Goal: Task Accomplishment & Management: Manage account settings

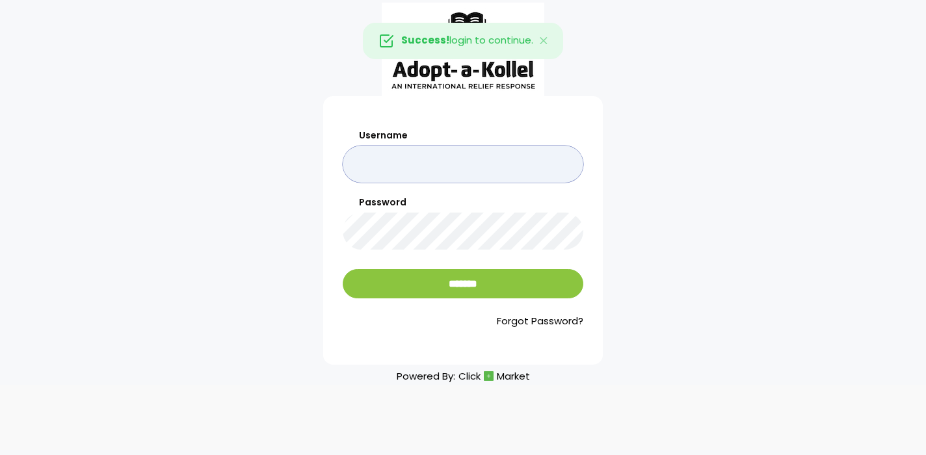
type input "*******"
click at [463, 283] on input "*******" at bounding box center [463, 283] width 240 height 29
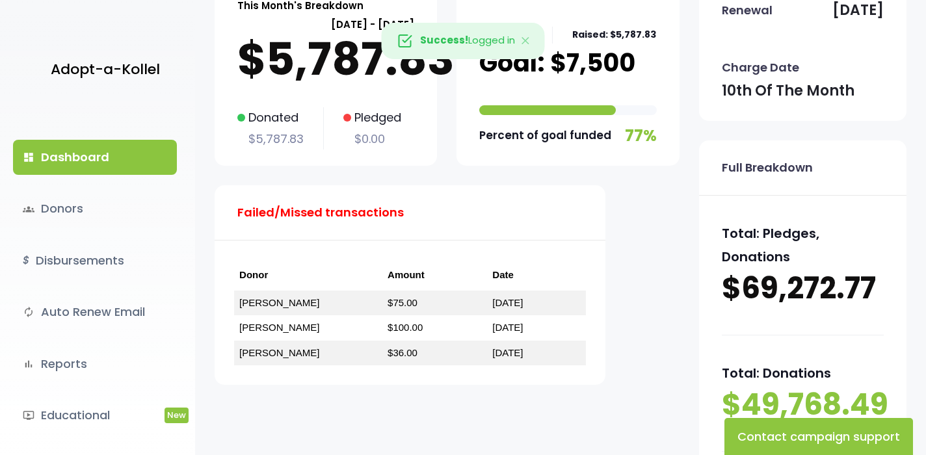
scroll to position [109, 0]
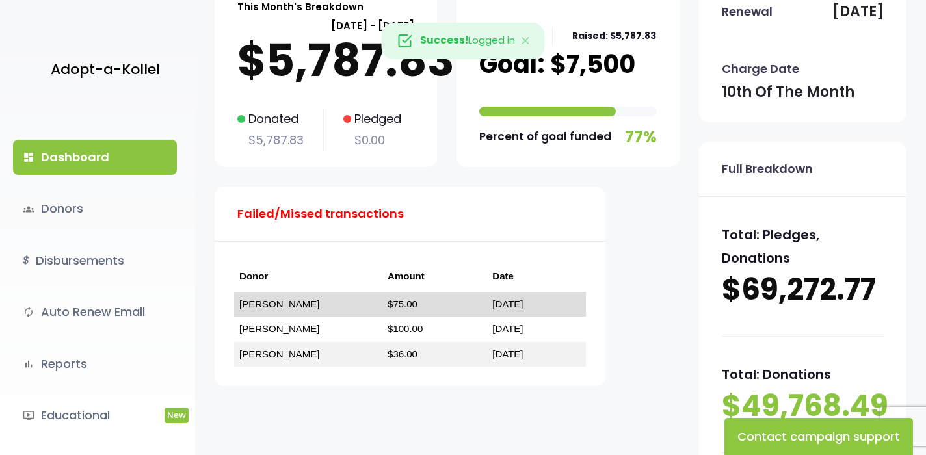
click at [266, 302] on link "Avi Lampert" at bounding box center [279, 303] width 80 height 11
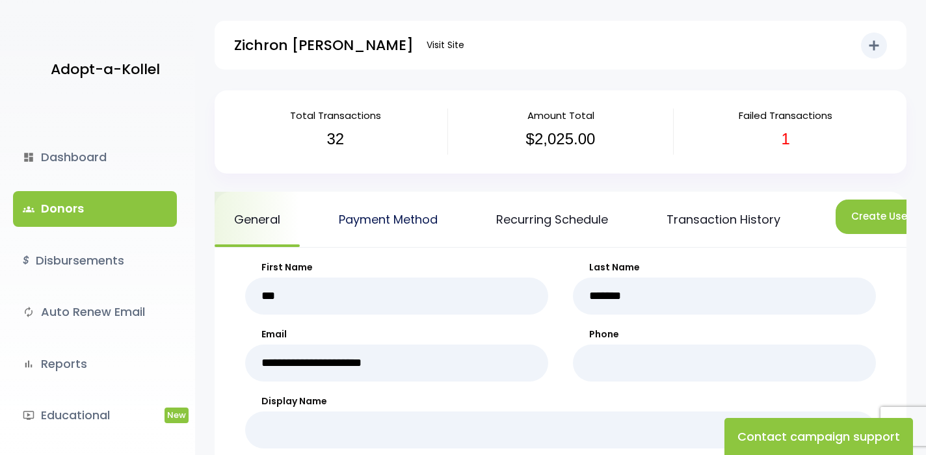
click at [421, 222] on link "Payment Method" at bounding box center [388, 219] width 138 height 55
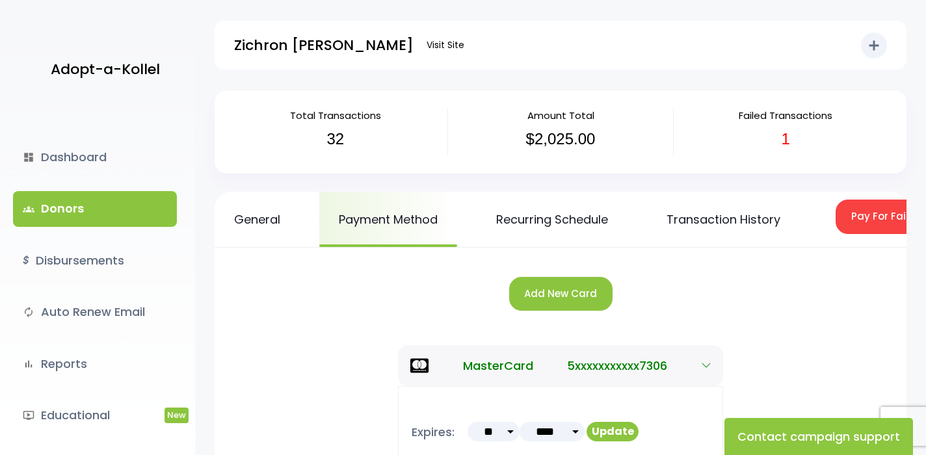
scroll to position [65, 0]
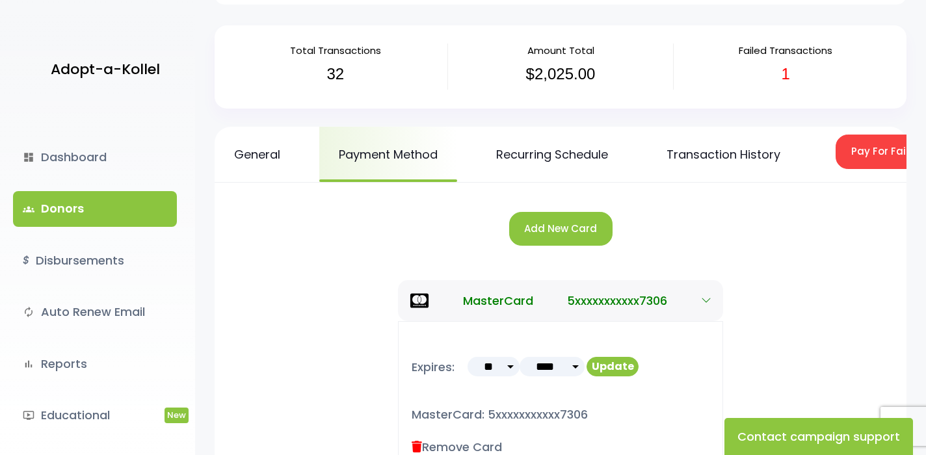
click at [564, 224] on button "Add New Card" at bounding box center [560, 229] width 103 height 34
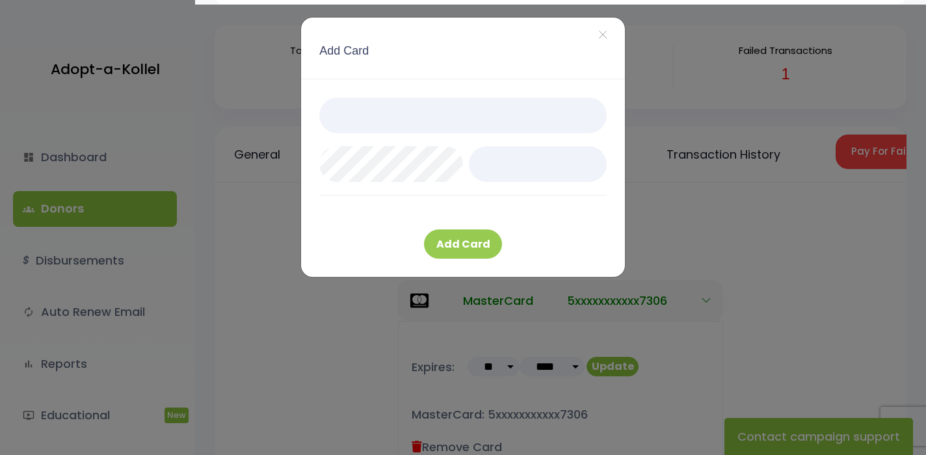
click at [475, 248] on button "Add Card" at bounding box center [463, 243] width 78 height 29
click at [465, 241] on button "Add Card" at bounding box center [463, 243] width 78 height 29
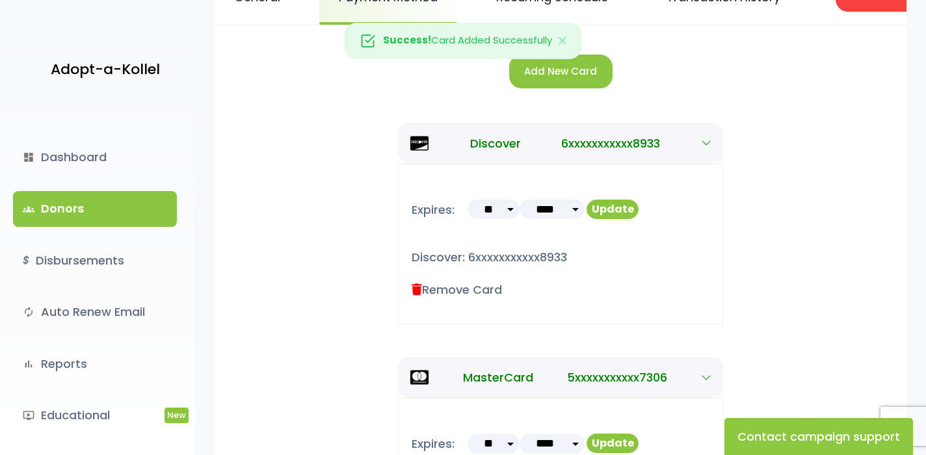
scroll to position [12, 0]
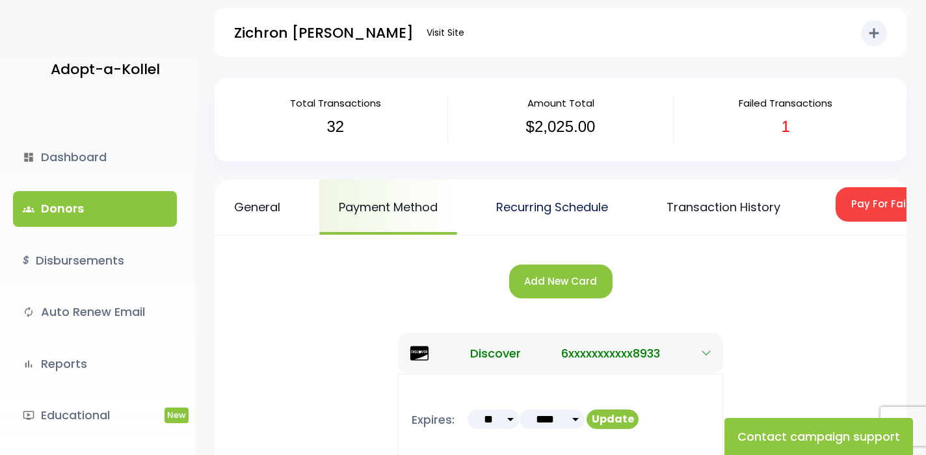
click at [548, 211] on link "Recurring Schedule" at bounding box center [551, 206] width 151 height 55
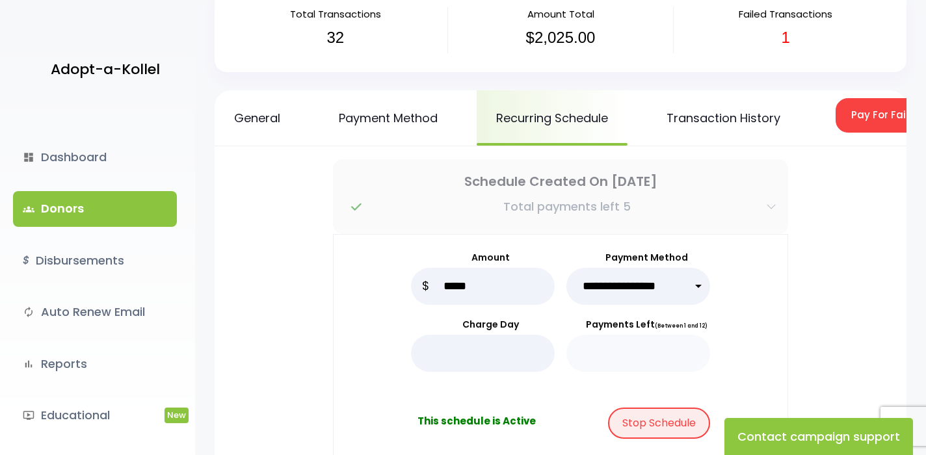
scroll to position [140, 0]
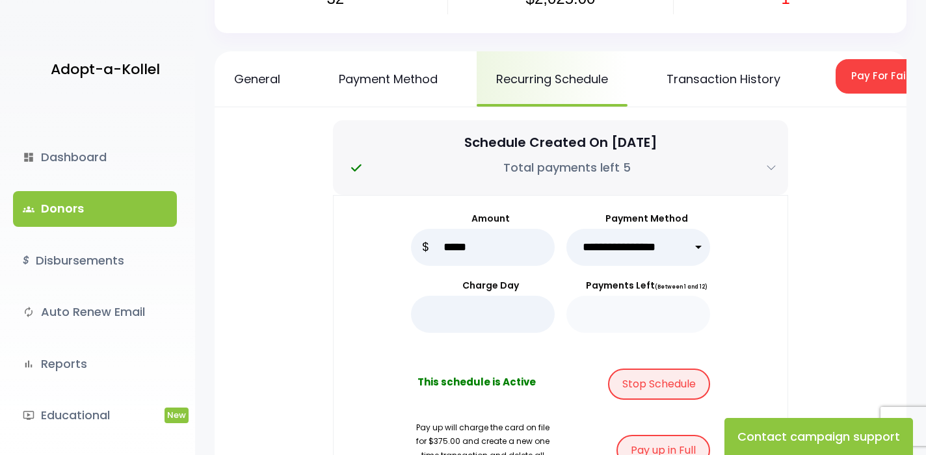
select select "*****"
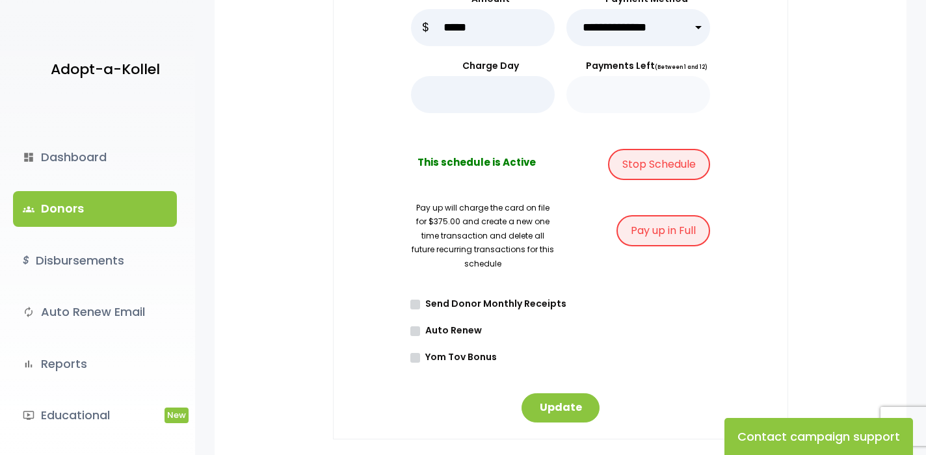
scroll to position [447, 0]
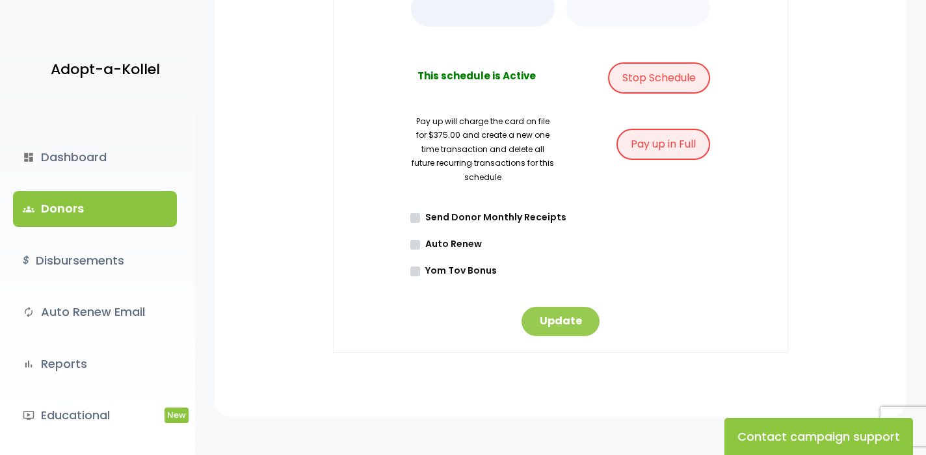
click at [573, 327] on button "Update" at bounding box center [560, 321] width 78 height 29
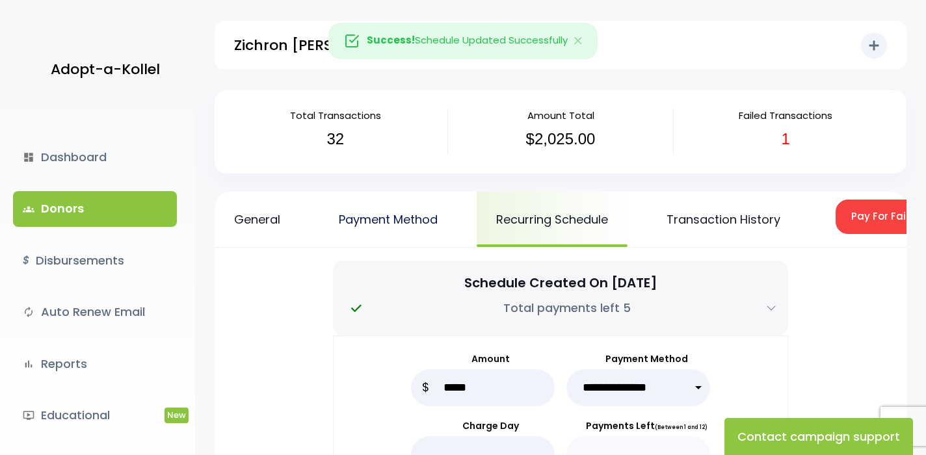
click at [394, 211] on link "Payment Method" at bounding box center [388, 219] width 138 height 55
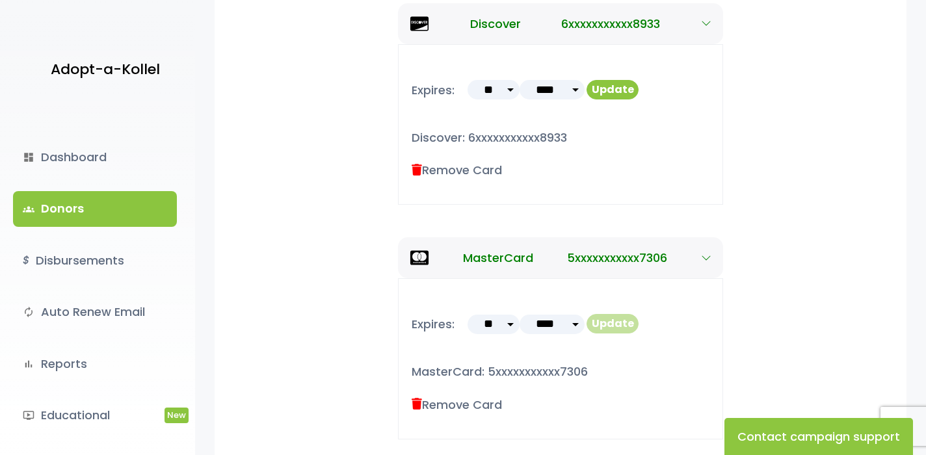
scroll to position [382, 0]
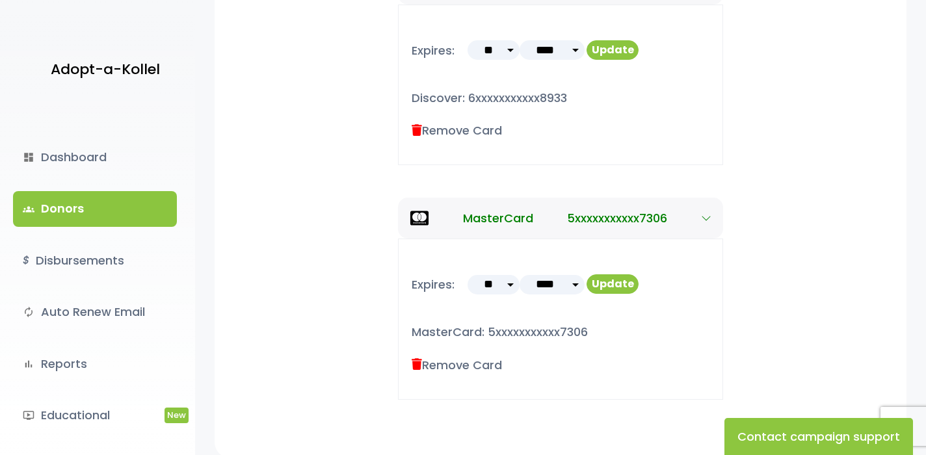
click at [433, 361] on label "Remove Card" at bounding box center [456, 365] width 90 height 18
click at [421, 360] on icon at bounding box center [416, 365] width 10 height 12
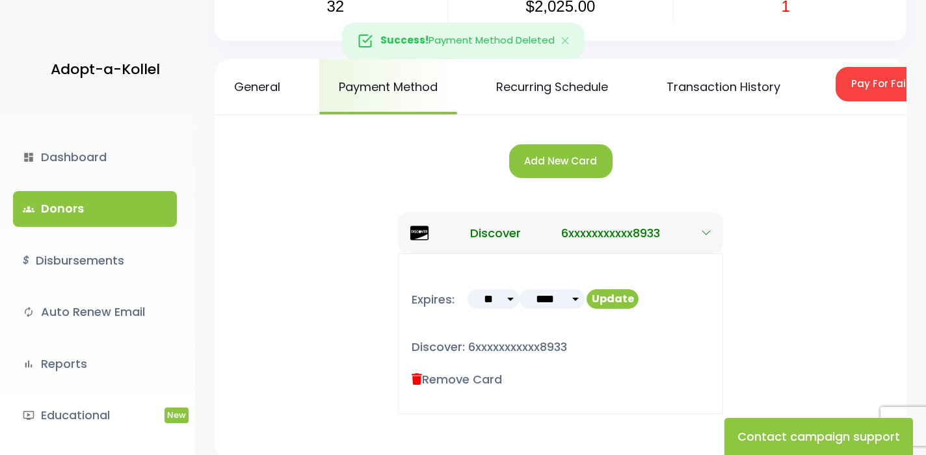
scroll to position [133, 0]
click at [885, 88] on button "Pay For Failed/Missed Transactions" at bounding box center [941, 84] width 213 height 34
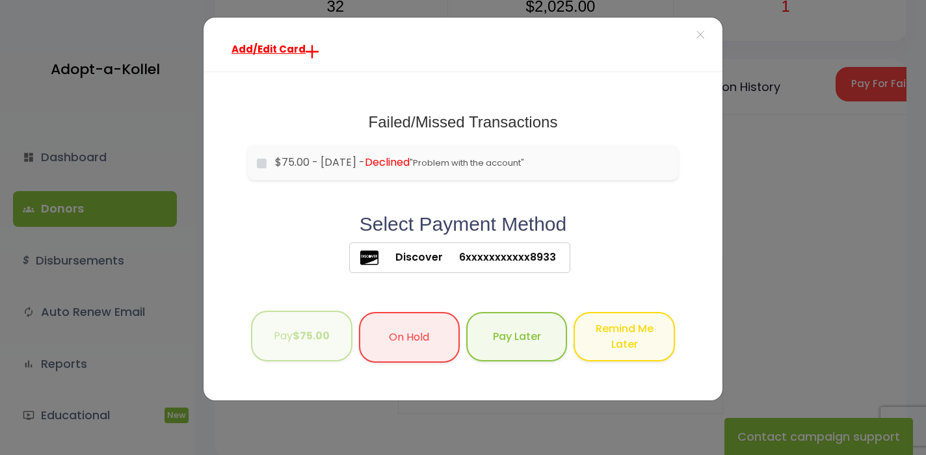
click at [305, 349] on button "Pay $75.00" at bounding box center [301, 336] width 101 height 51
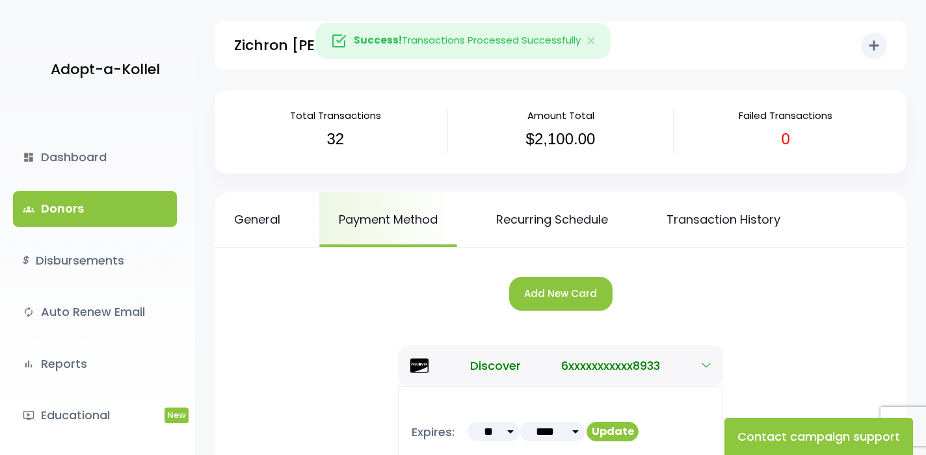
scroll to position [133, 0]
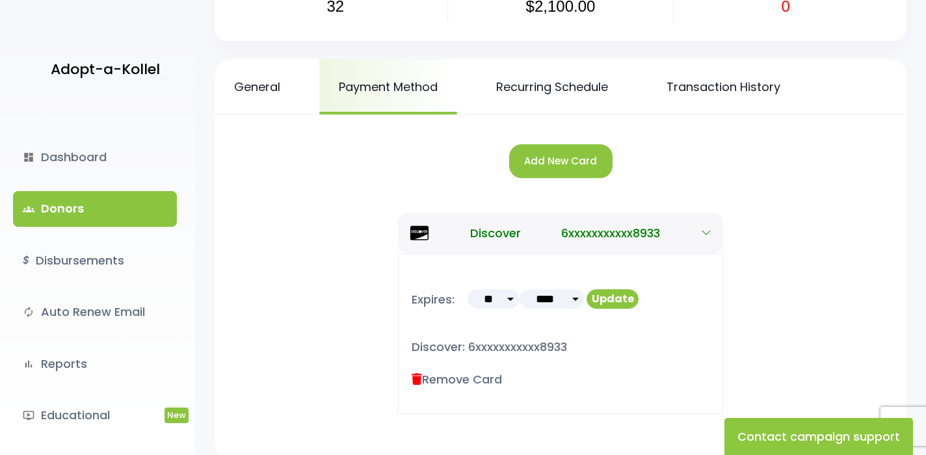
click at [66, 208] on link "groups Donors" at bounding box center [95, 208] width 164 height 35
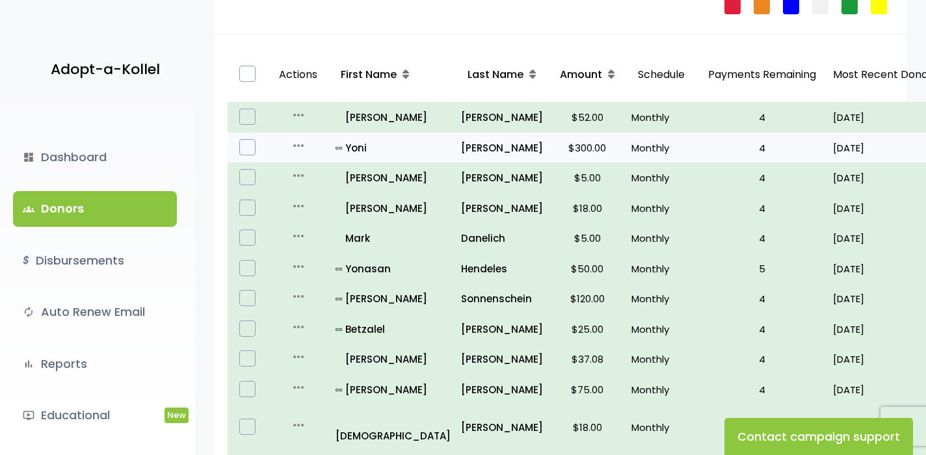
scroll to position [135, 0]
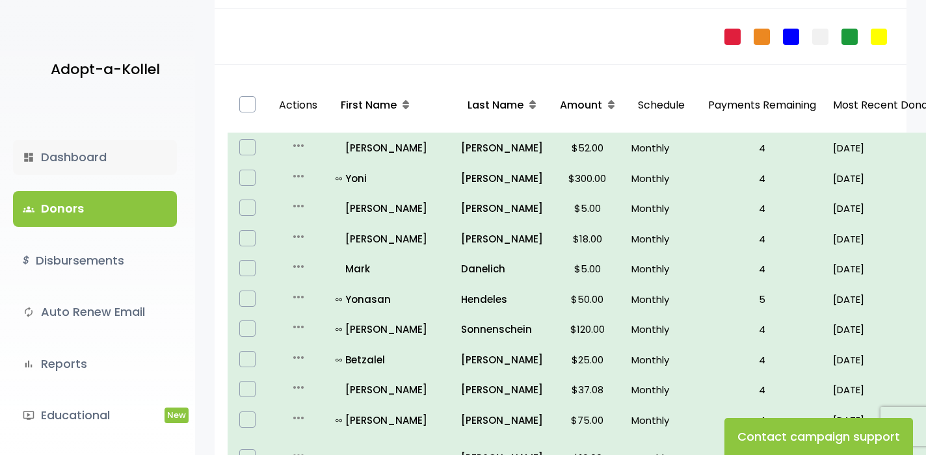
click at [92, 166] on link "dashboard Dashboard" at bounding box center [95, 157] width 164 height 35
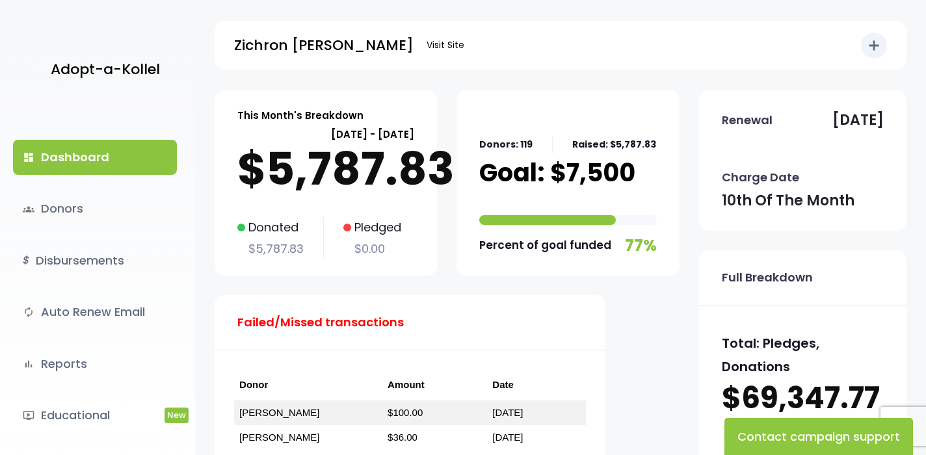
drag, startPoint x: 0, startPoint y: 0, endPoint x: 90, endPoint y: 159, distance: 182.8
click at [90, 159] on link "dashboard Dashboard" at bounding box center [95, 157] width 164 height 35
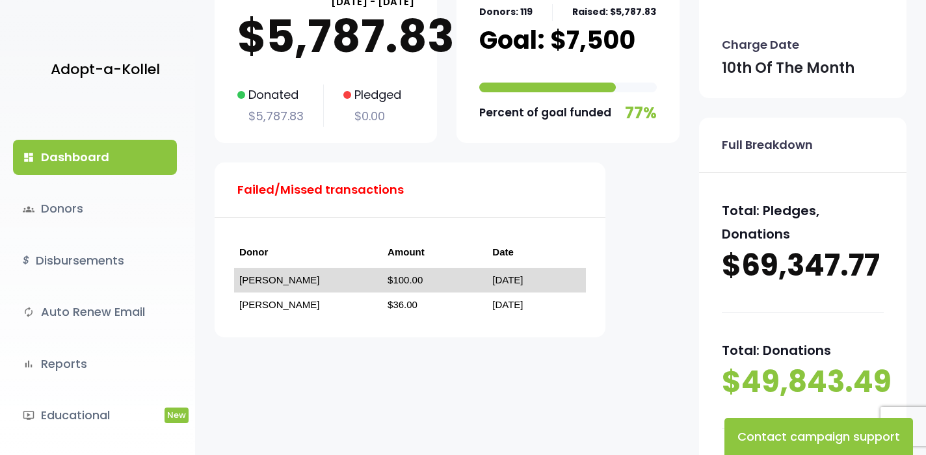
click at [286, 281] on link "[PERSON_NAME]" at bounding box center [279, 279] width 80 height 11
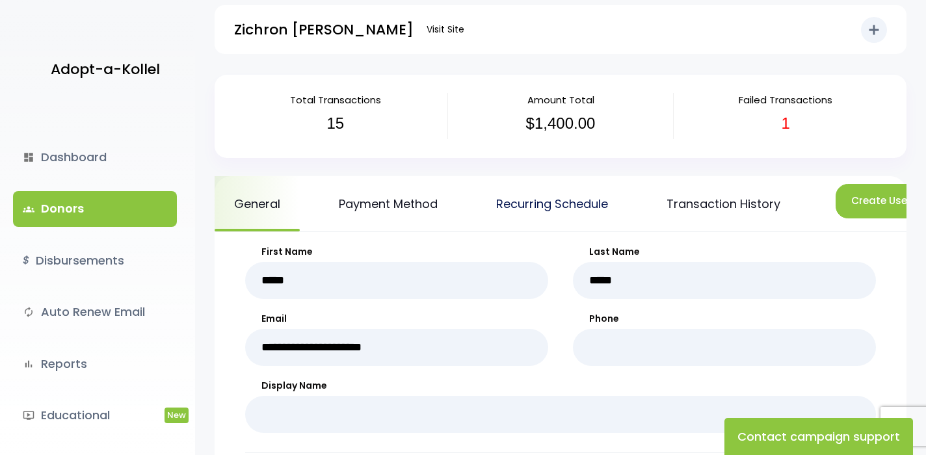
scroll to position [6, 0]
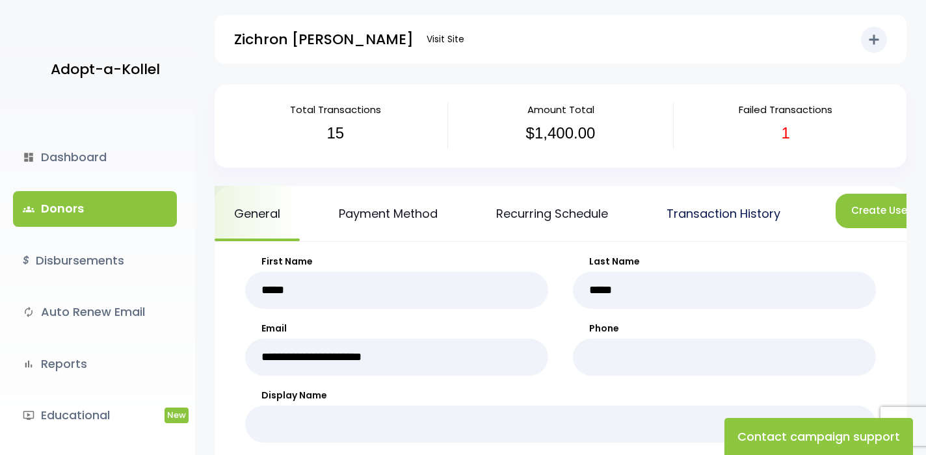
click at [712, 222] on link "Transaction History" at bounding box center [723, 213] width 153 height 55
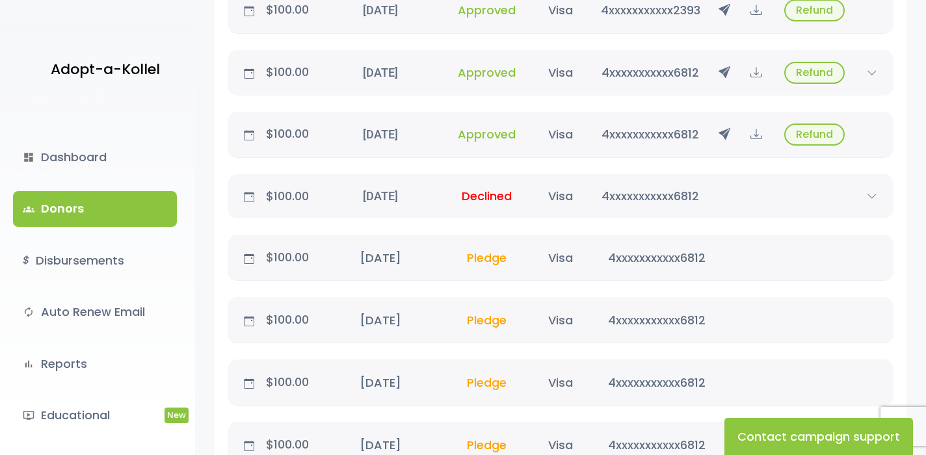
scroll to position [1111, 0]
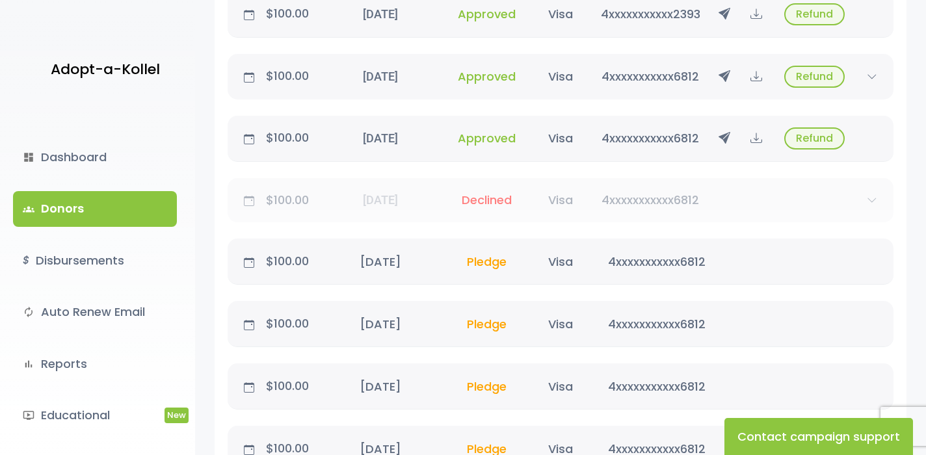
click at [870, 198] on icon at bounding box center [871, 200] width 19 height 10
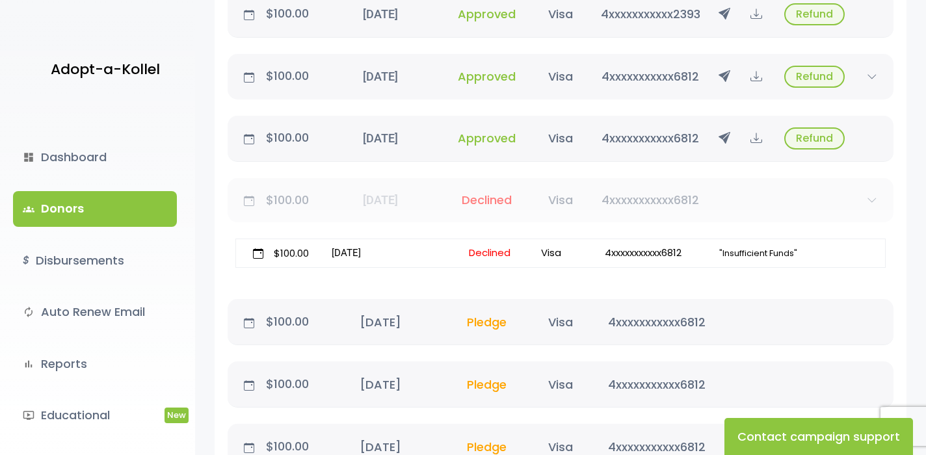
click at [870, 198] on icon at bounding box center [871, 200] width 19 height 10
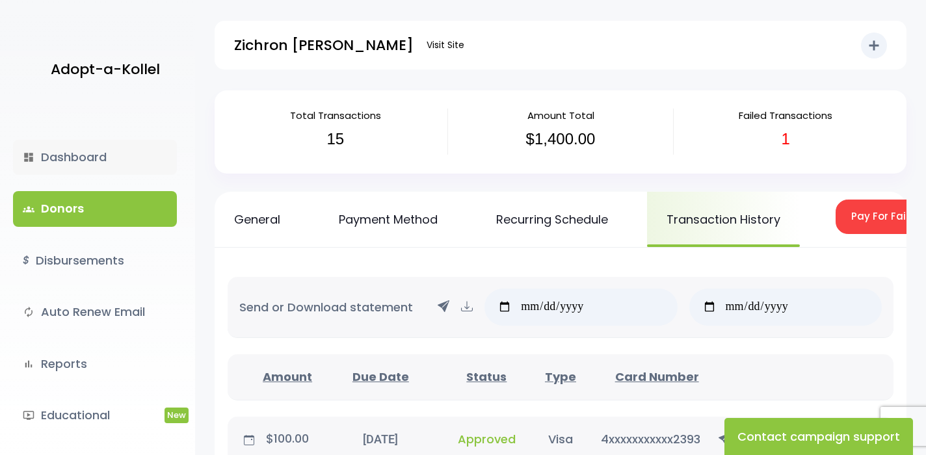
scroll to position [0, 0]
click at [56, 158] on link "dashboard Dashboard" at bounding box center [95, 157] width 164 height 35
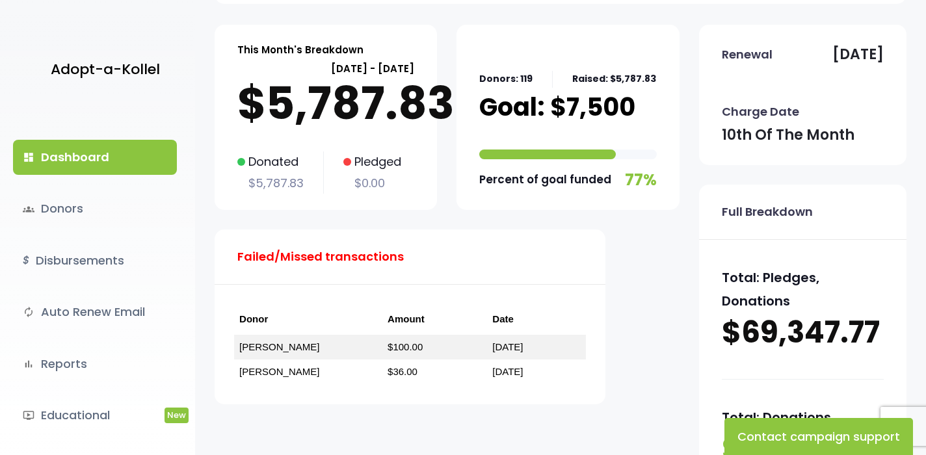
scroll to position [88, 0]
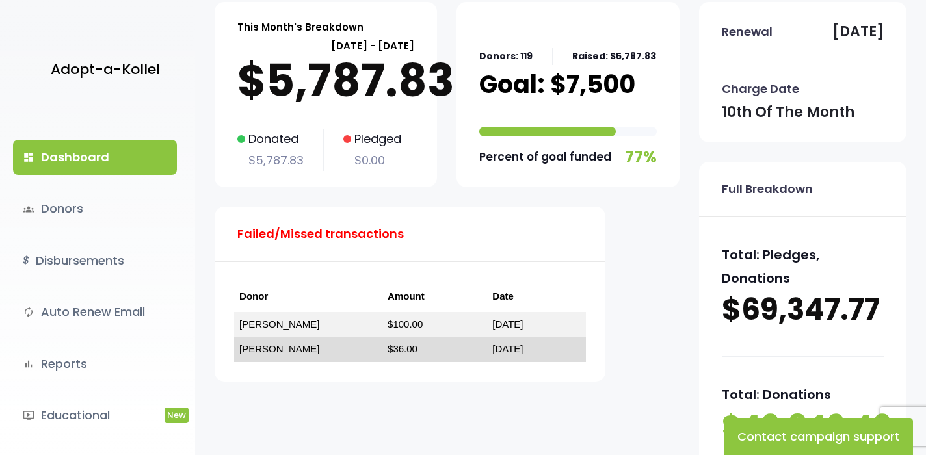
click at [272, 353] on link "[PERSON_NAME]" at bounding box center [279, 348] width 80 height 11
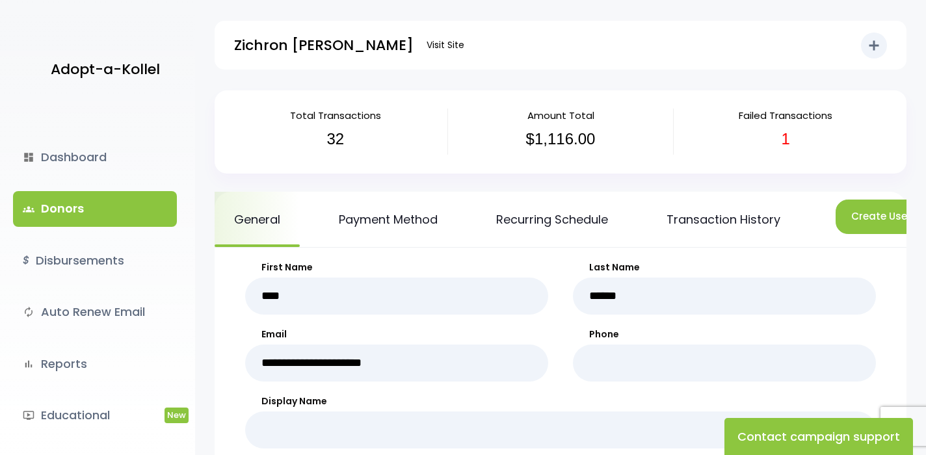
scroll to position [31, 0]
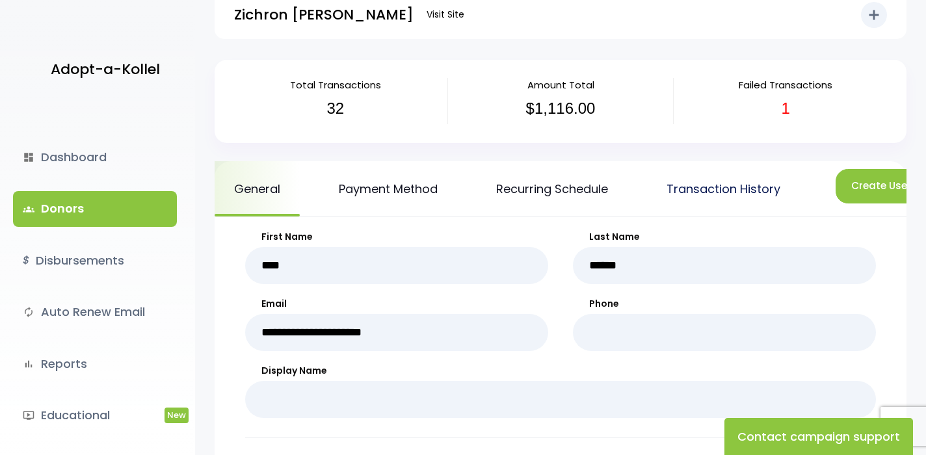
click at [675, 192] on link "Transaction History" at bounding box center [723, 188] width 153 height 55
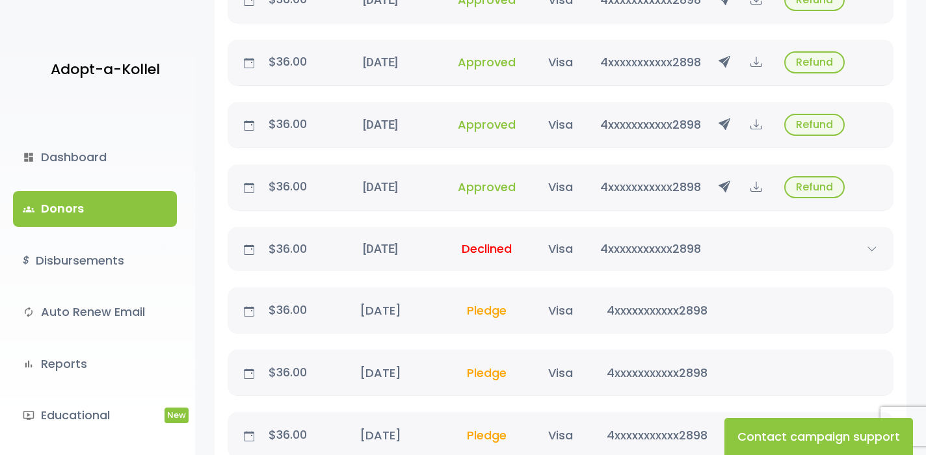
scroll to position [2121, 0]
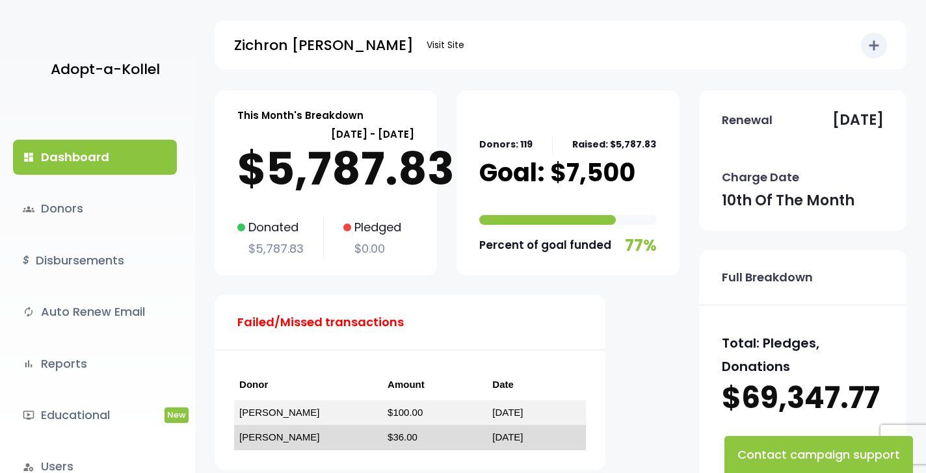
click at [267, 437] on link "[PERSON_NAME]" at bounding box center [279, 437] width 80 height 11
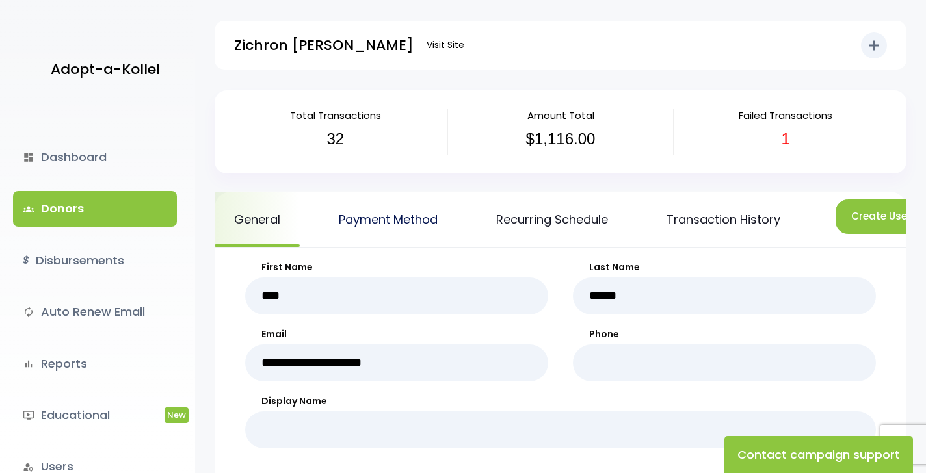
click at [391, 213] on link "Payment Method" at bounding box center [388, 219] width 138 height 55
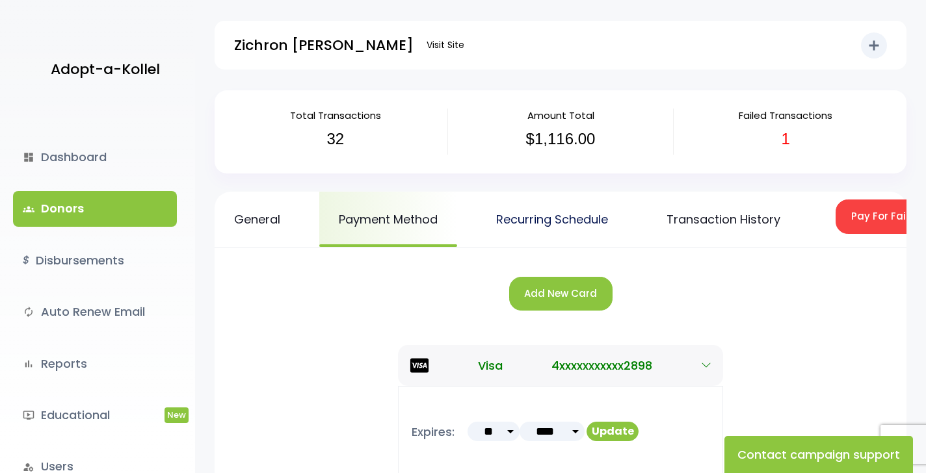
scroll to position [102, 0]
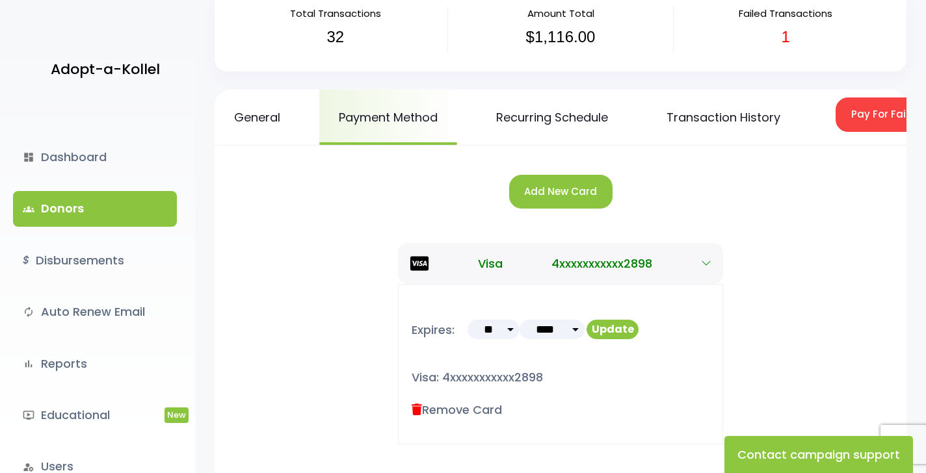
click at [565, 199] on button "Add New Card" at bounding box center [560, 192] width 103 height 34
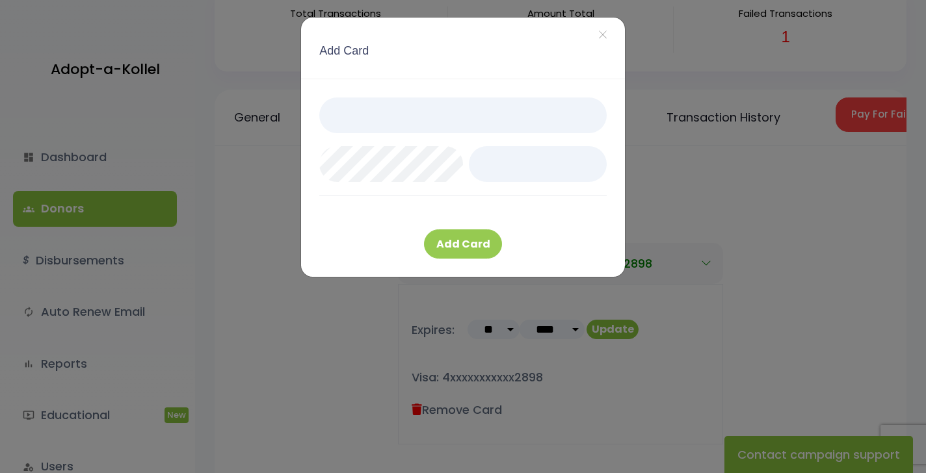
click at [476, 243] on button "Add Card" at bounding box center [463, 243] width 78 height 29
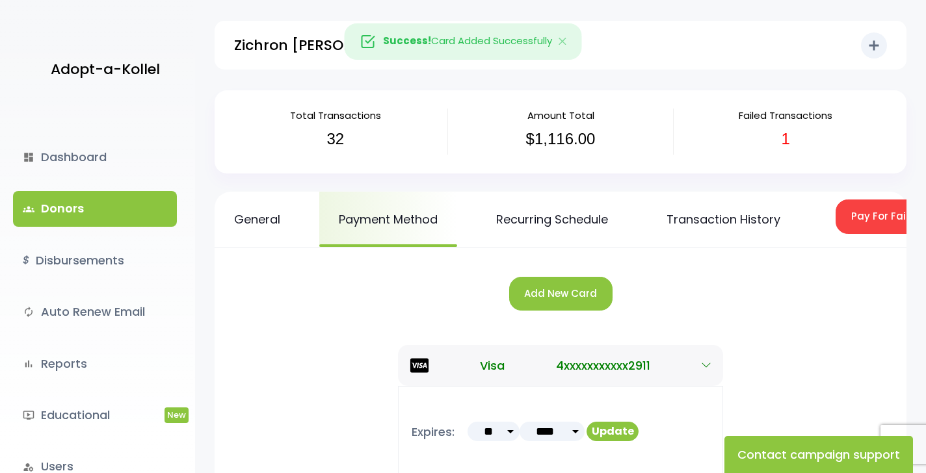
scroll to position [102, 0]
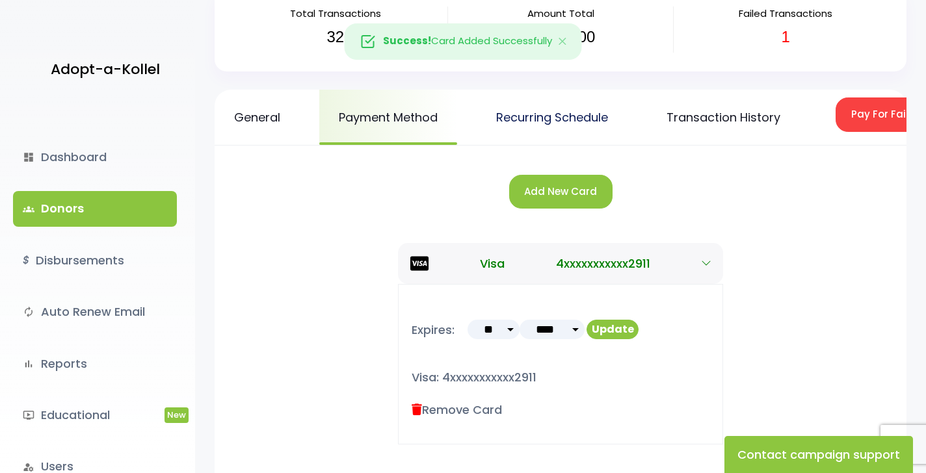
click at [566, 128] on link "Recurring Schedule" at bounding box center [551, 117] width 151 height 55
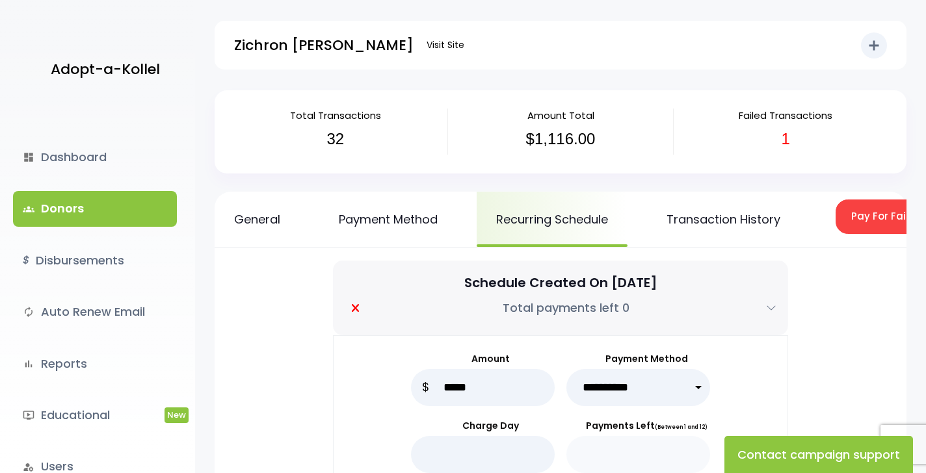
select select "****"
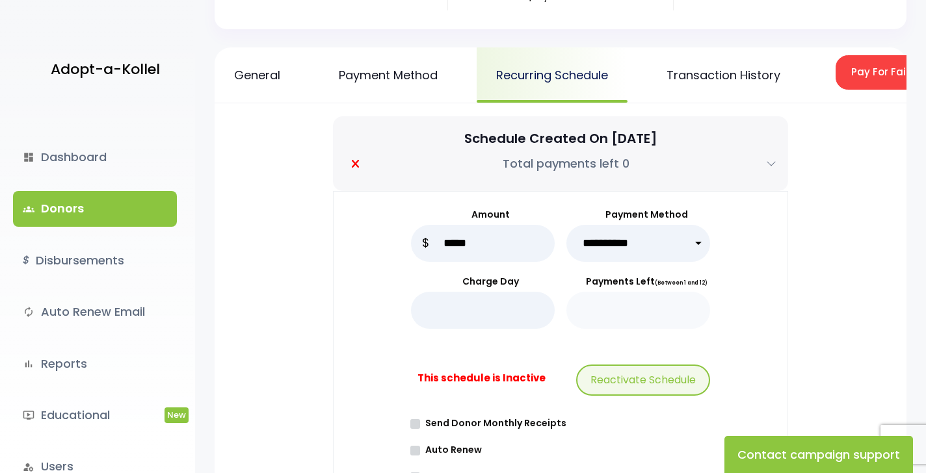
scroll to position [194, 0]
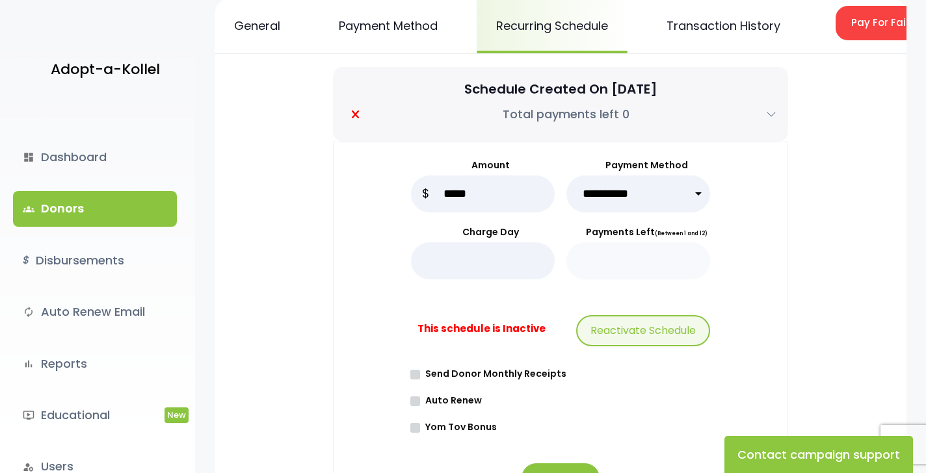
select select "*****"
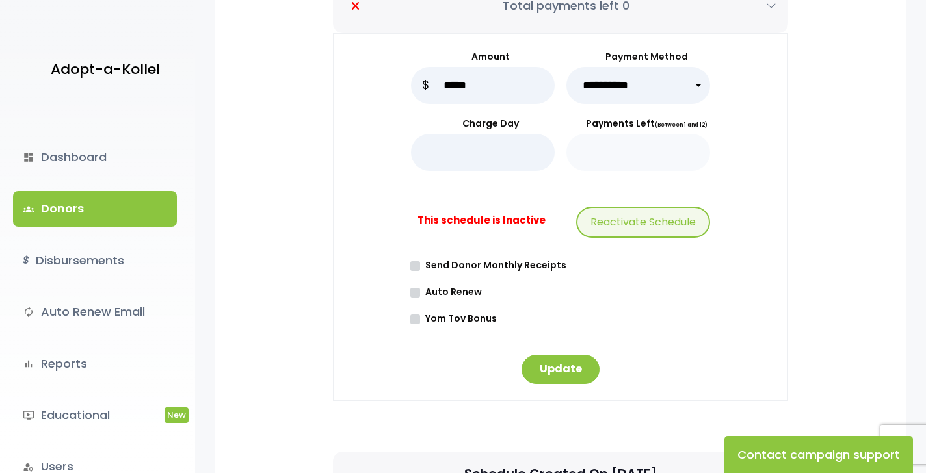
scroll to position [306, 0]
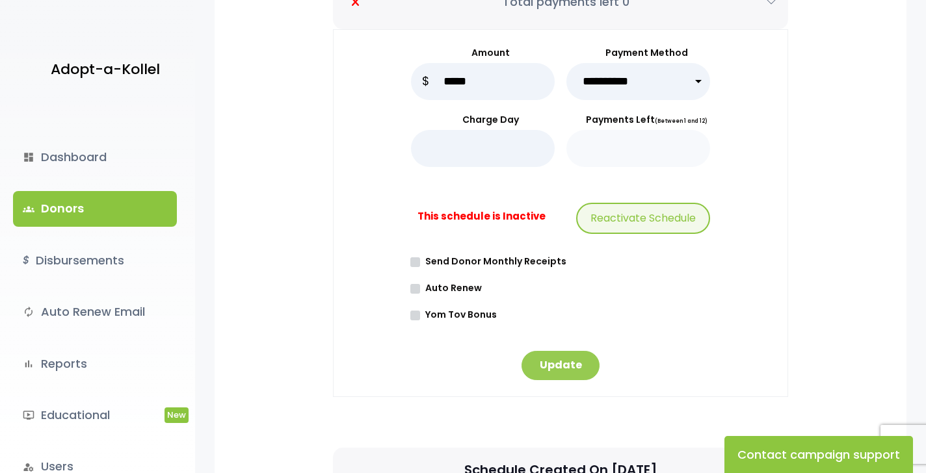
click at [560, 369] on button "Update" at bounding box center [560, 365] width 78 height 29
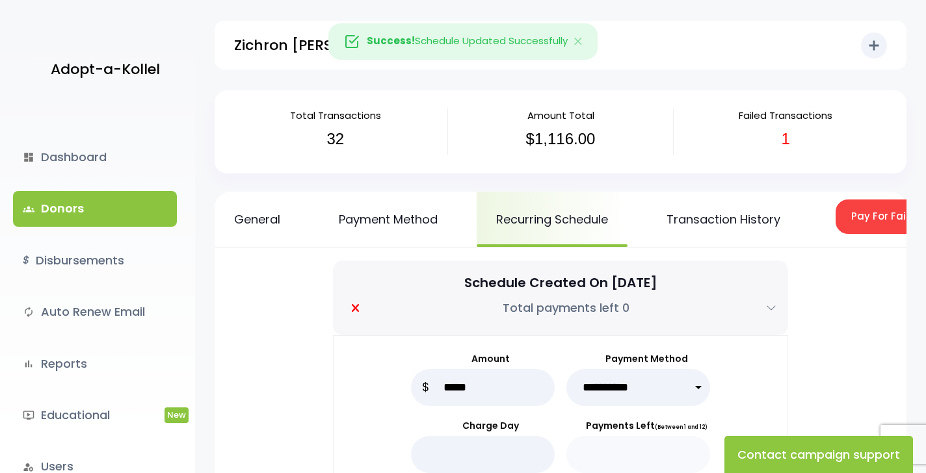
click at [887, 215] on button "Pay For Failed/Missed Transactions" at bounding box center [941, 217] width 213 height 34
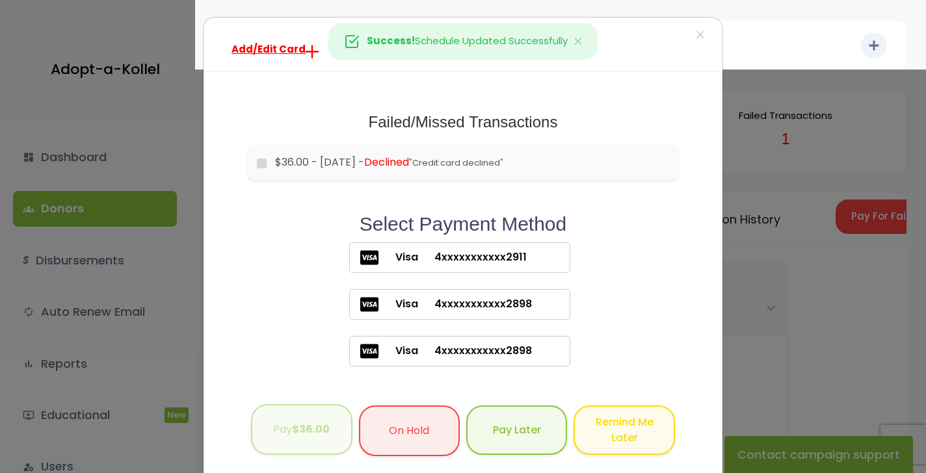
click at [291, 436] on button "Pay $36.00" at bounding box center [301, 429] width 101 height 51
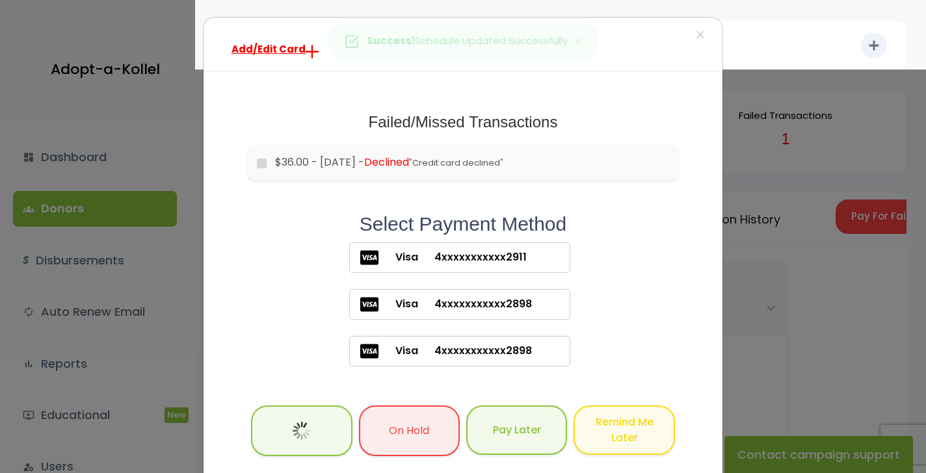
click at [422, 261] on span "4xxxxxxxxxxx2911" at bounding box center [472, 258] width 109 height 16
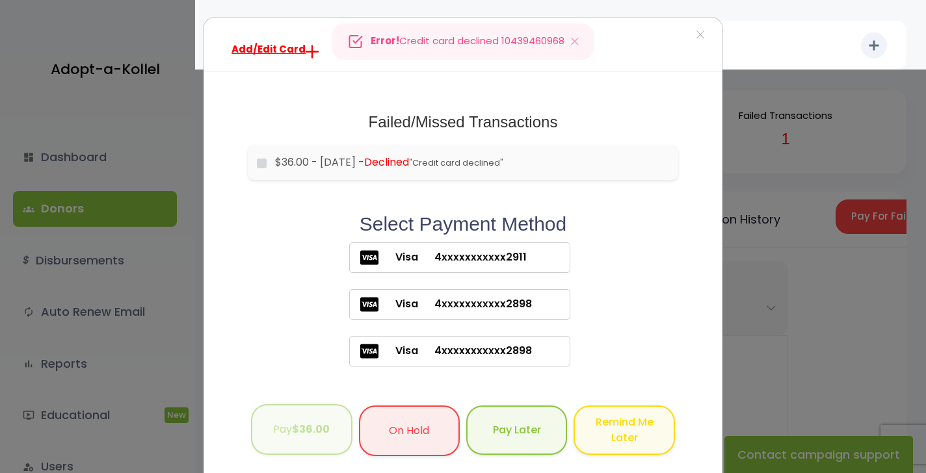
click at [308, 435] on b "$36.00" at bounding box center [311, 429] width 38 height 15
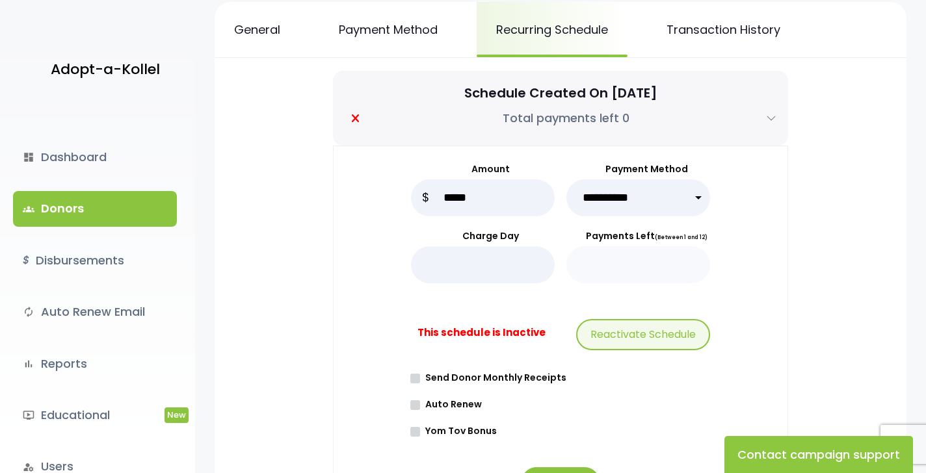
scroll to position [190, 0]
click at [637, 334] on button "Reactivate Schedule" at bounding box center [643, 334] width 134 height 31
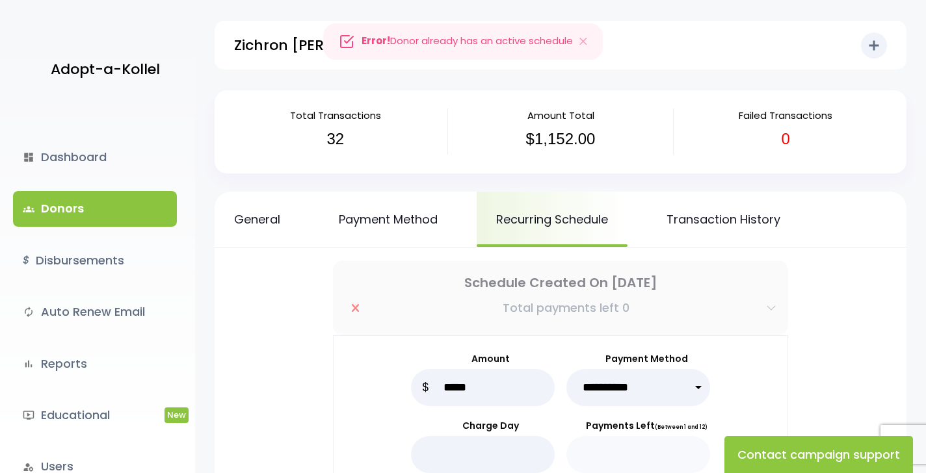
scroll to position [0, 0]
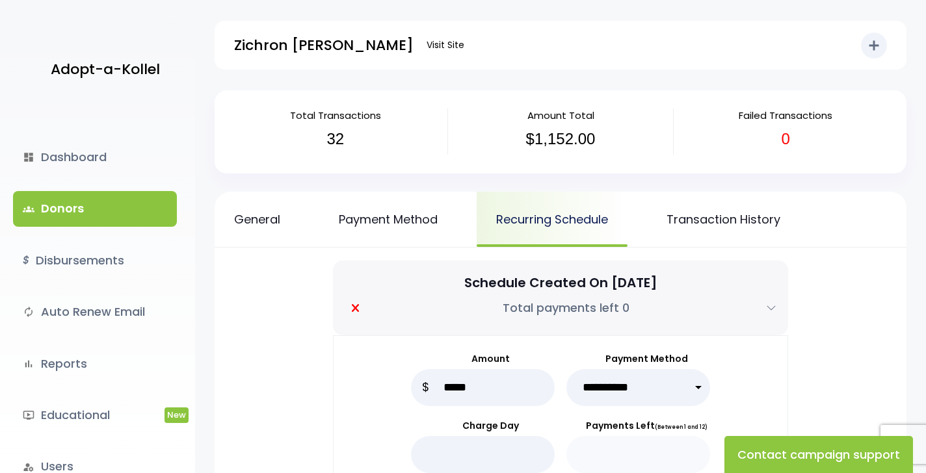
click at [532, 217] on link "Recurring Schedule" at bounding box center [551, 219] width 151 height 55
click at [430, 215] on link "Payment Method" at bounding box center [388, 219] width 138 height 55
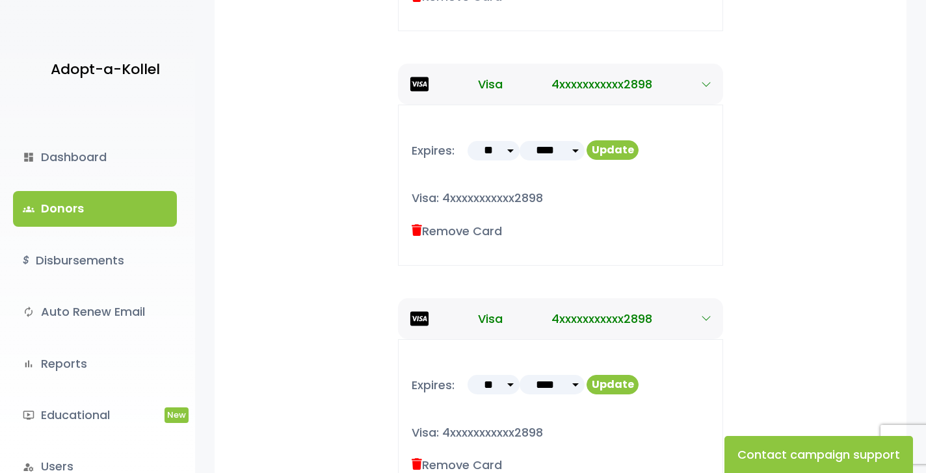
scroll to position [519, 0]
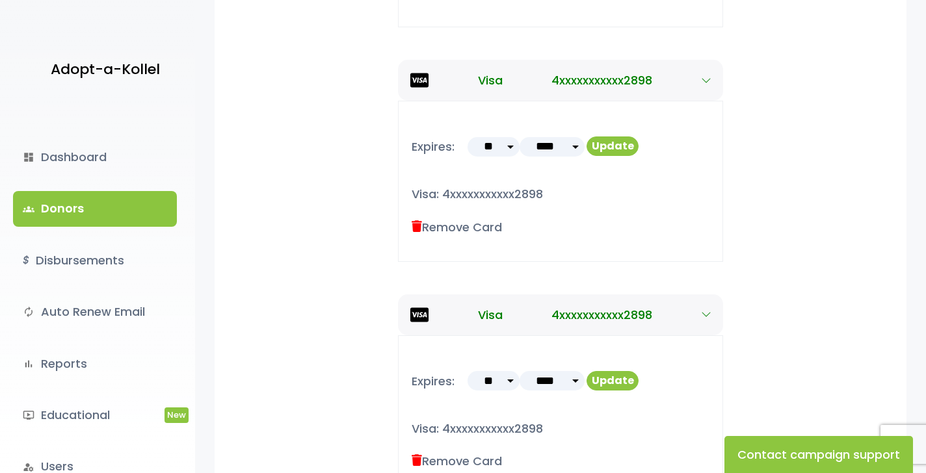
click at [419, 226] on icon at bounding box center [416, 227] width 10 height 12
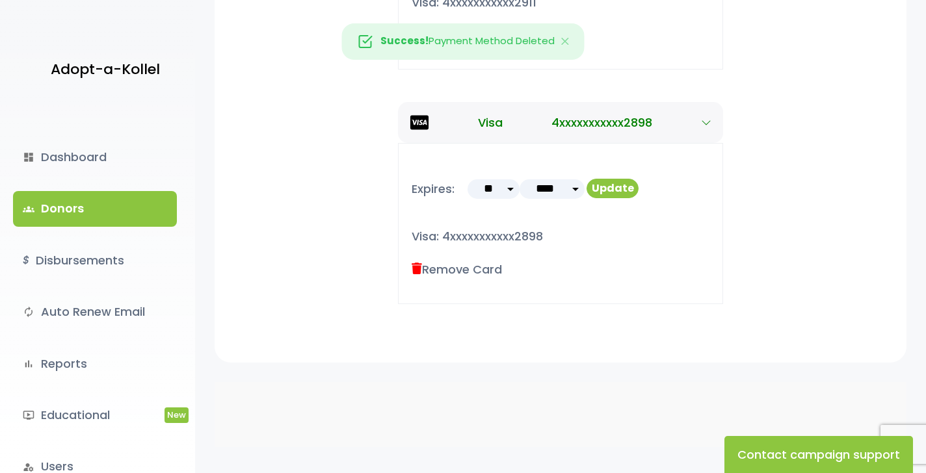
scroll to position [474, 0]
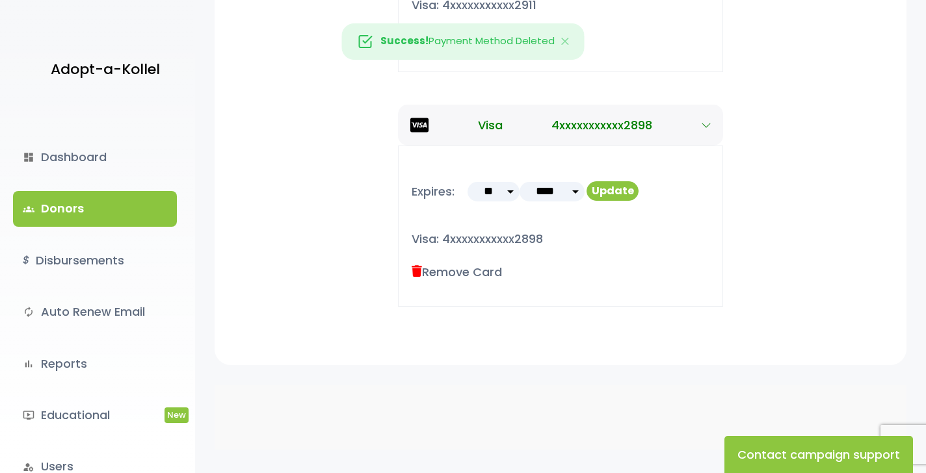
click at [419, 268] on icon at bounding box center [416, 272] width 10 height 12
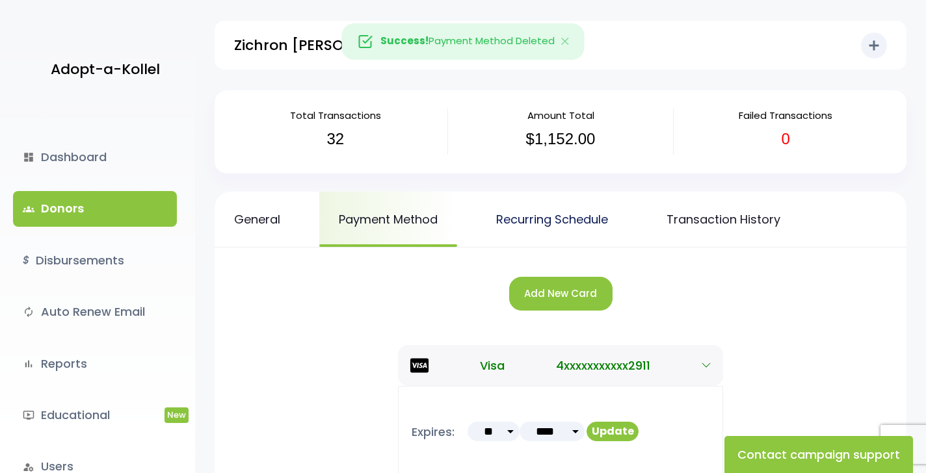
click at [561, 218] on link "Recurring Schedule" at bounding box center [551, 219] width 151 height 55
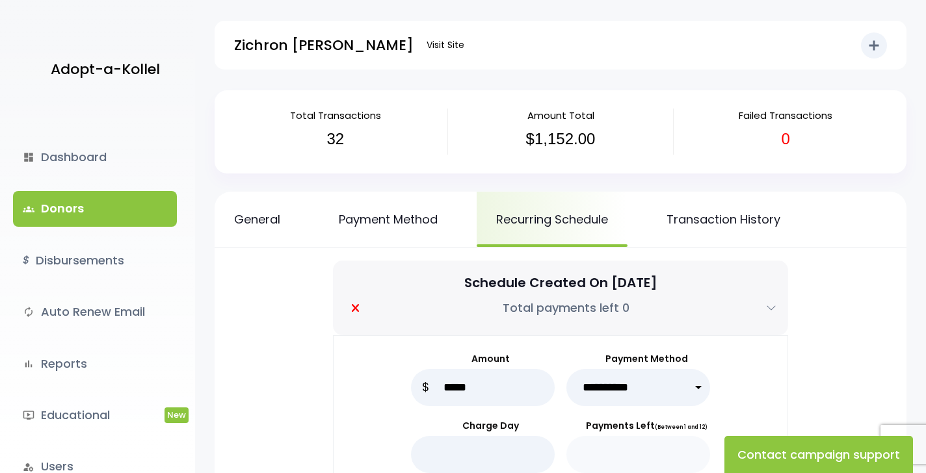
select select "*****"
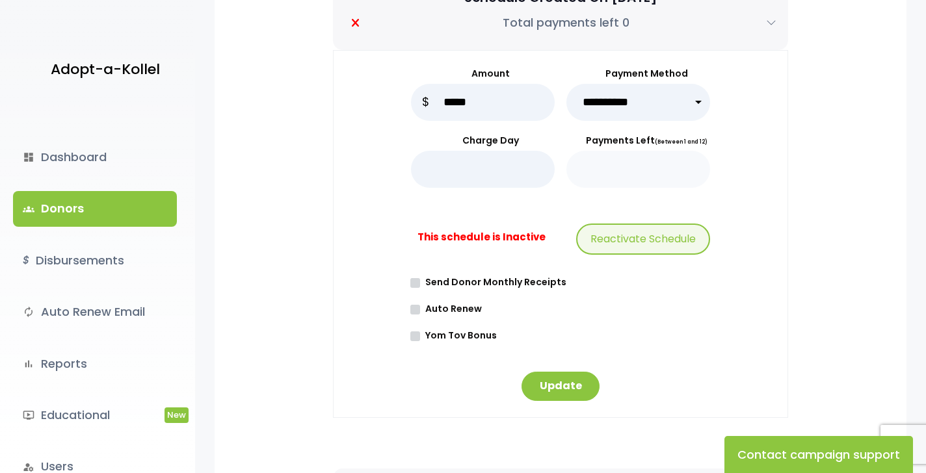
scroll to position [284, 0]
click at [606, 235] on button "Reactivate Schedule" at bounding box center [643, 240] width 134 height 31
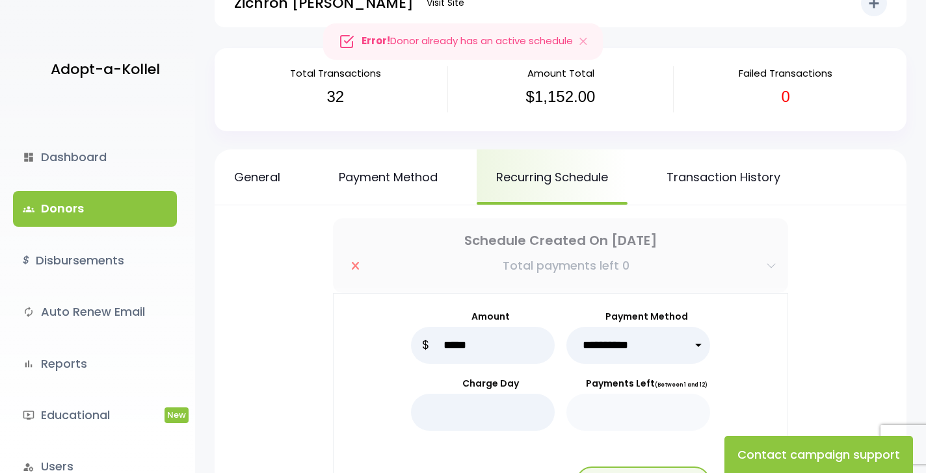
scroll to position [39, 0]
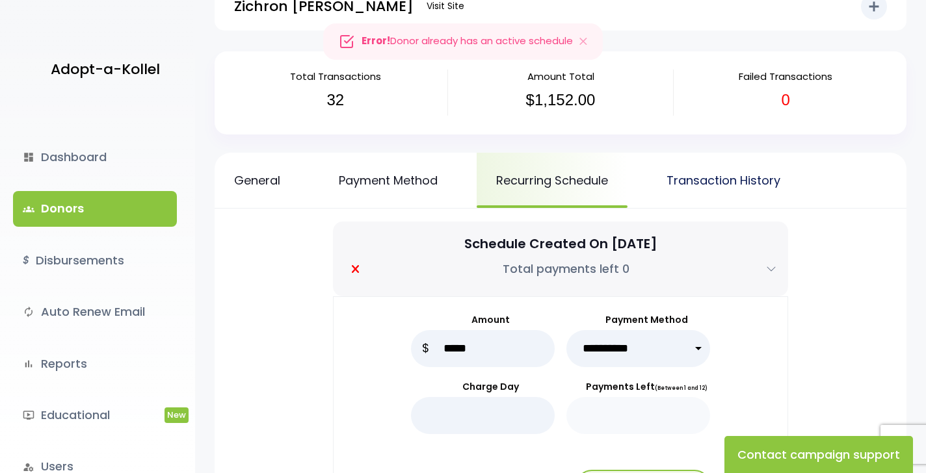
click at [730, 178] on link "Transaction History" at bounding box center [723, 180] width 153 height 55
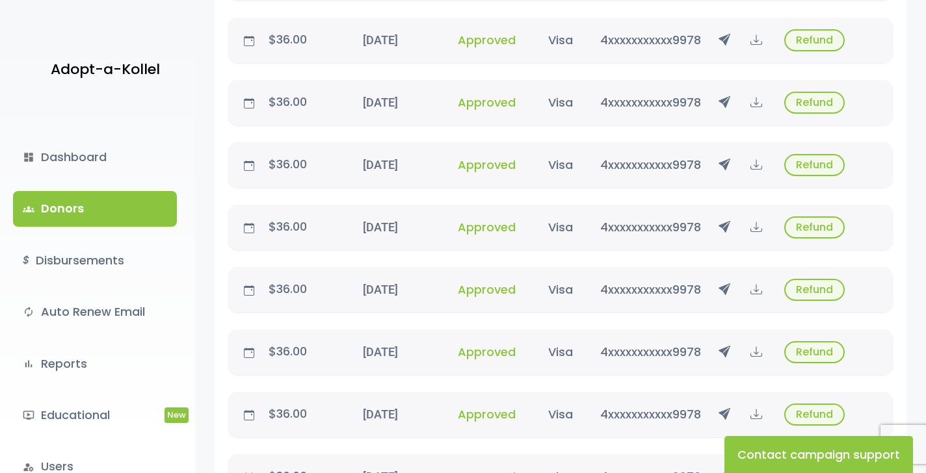
scroll to position [363, 0]
